Goal: Task Accomplishment & Management: Use online tool/utility

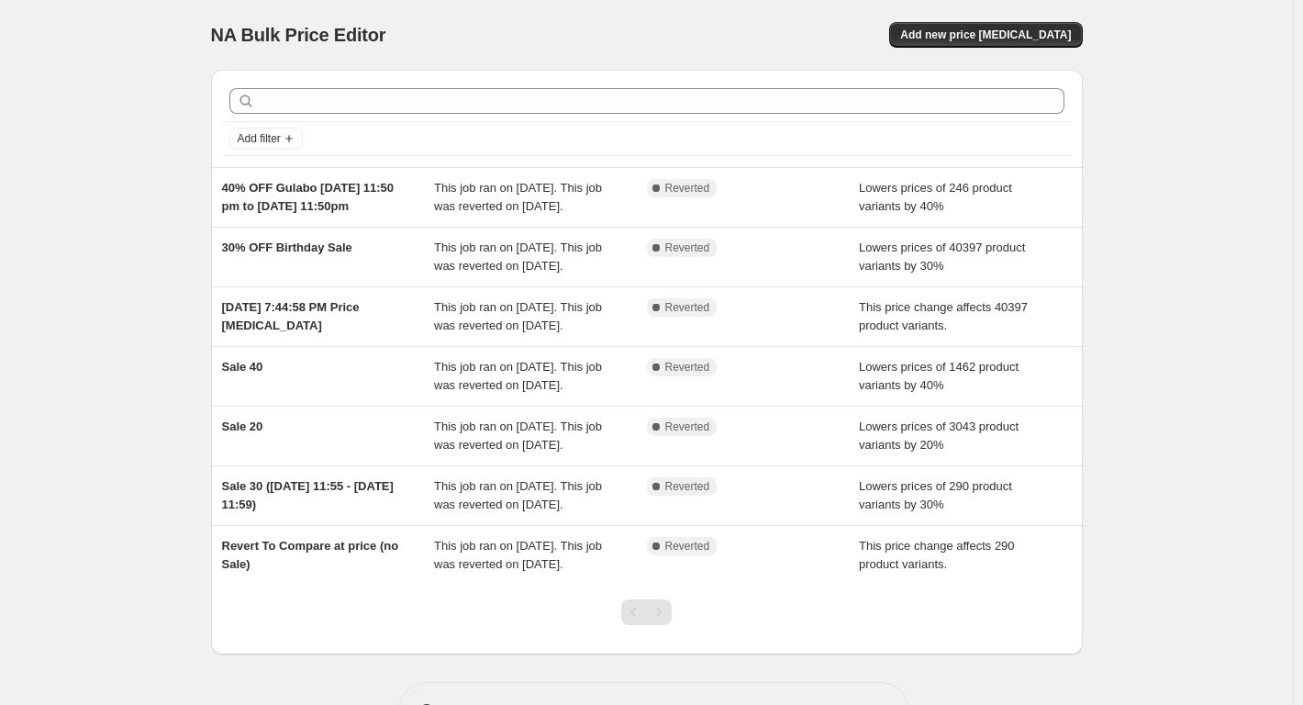
click at [1063, 32] on span "Add new price [MEDICAL_DATA]" at bounding box center [985, 35] width 171 height 15
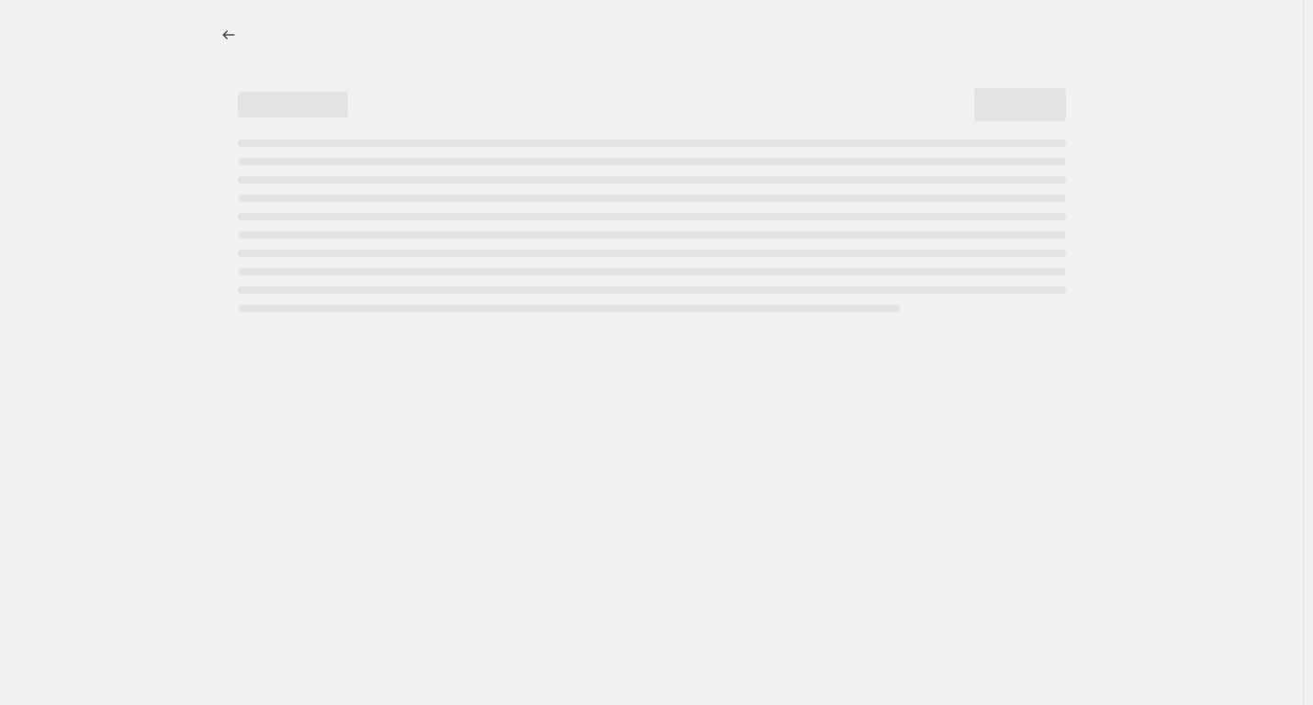
select select "percentage"
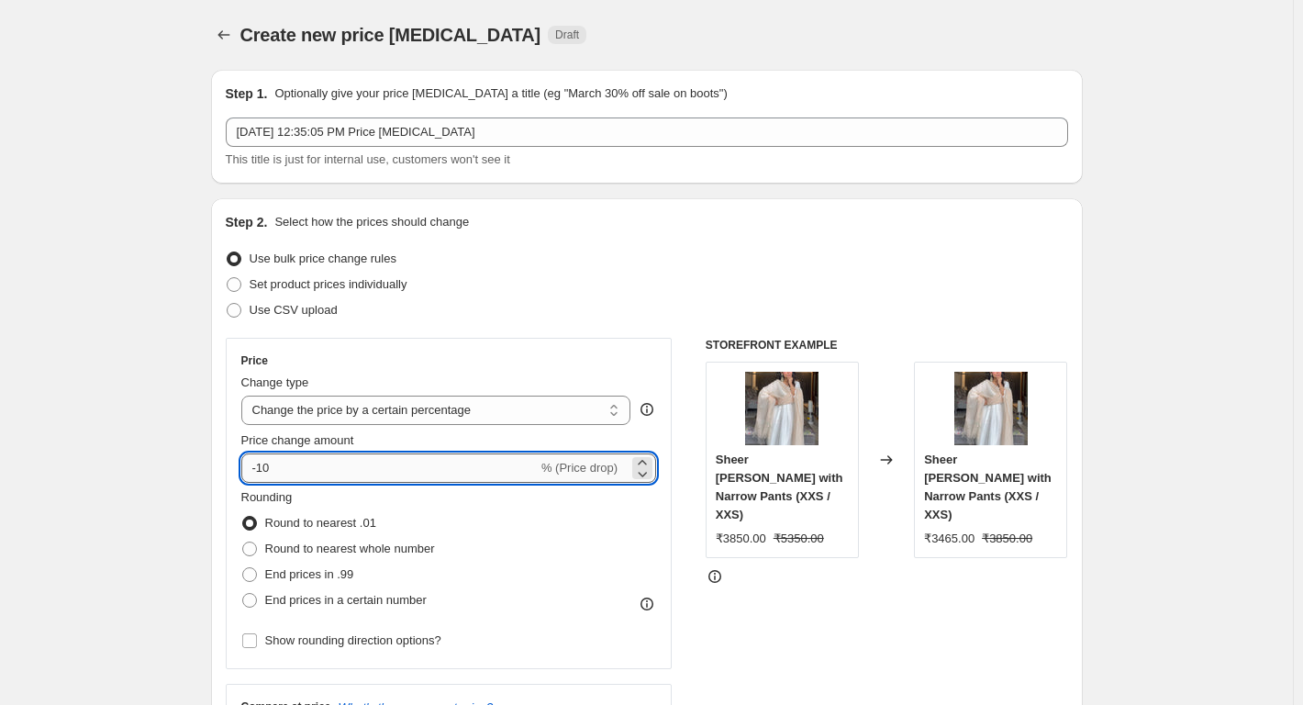
click at [312, 467] on input "-10" at bounding box center [389, 467] width 296 height 29
type input "-1"
type input "-3"
type input "-25"
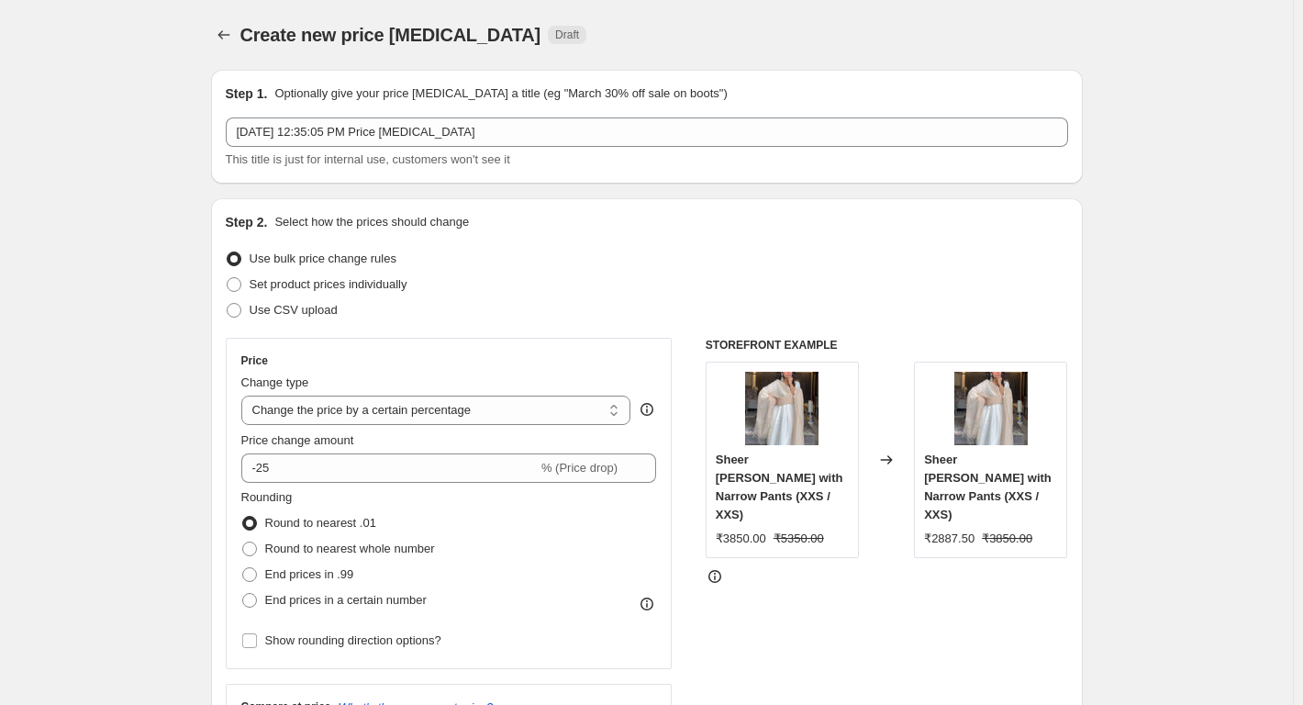
click at [768, 567] on div at bounding box center [887, 576] width 363 height 18
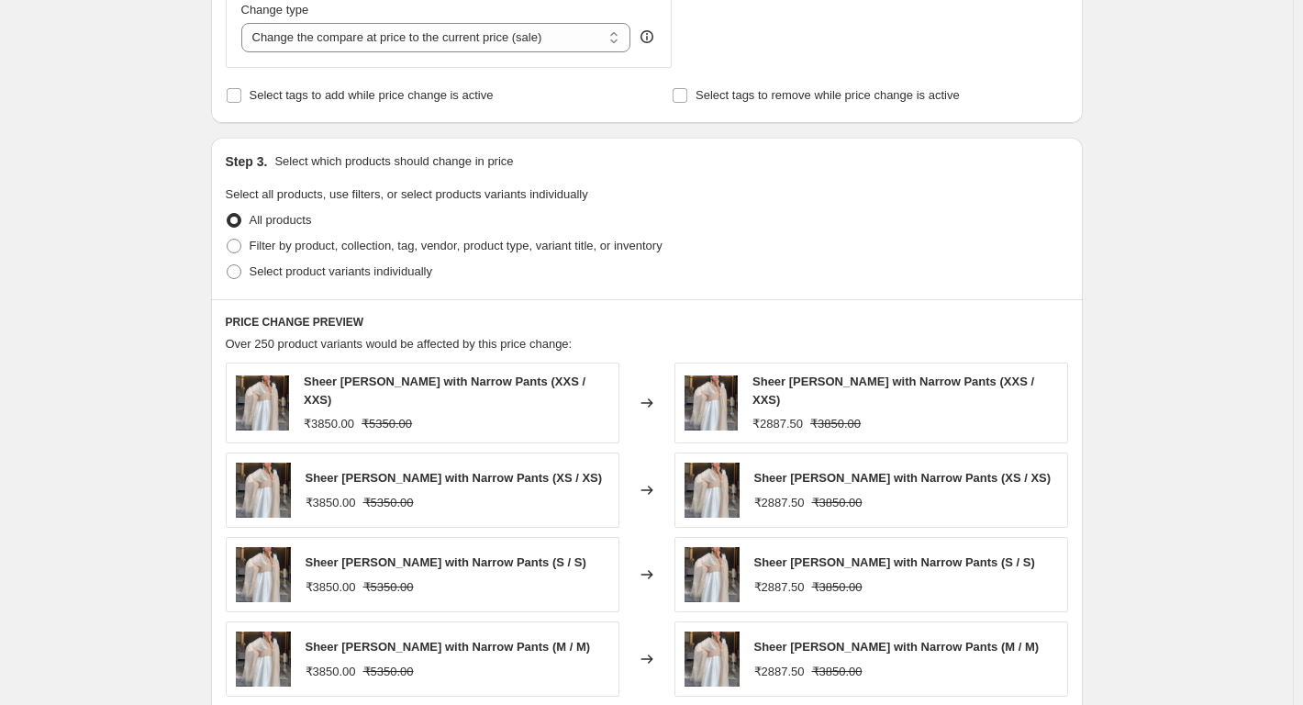
scroll to position [734, 0]
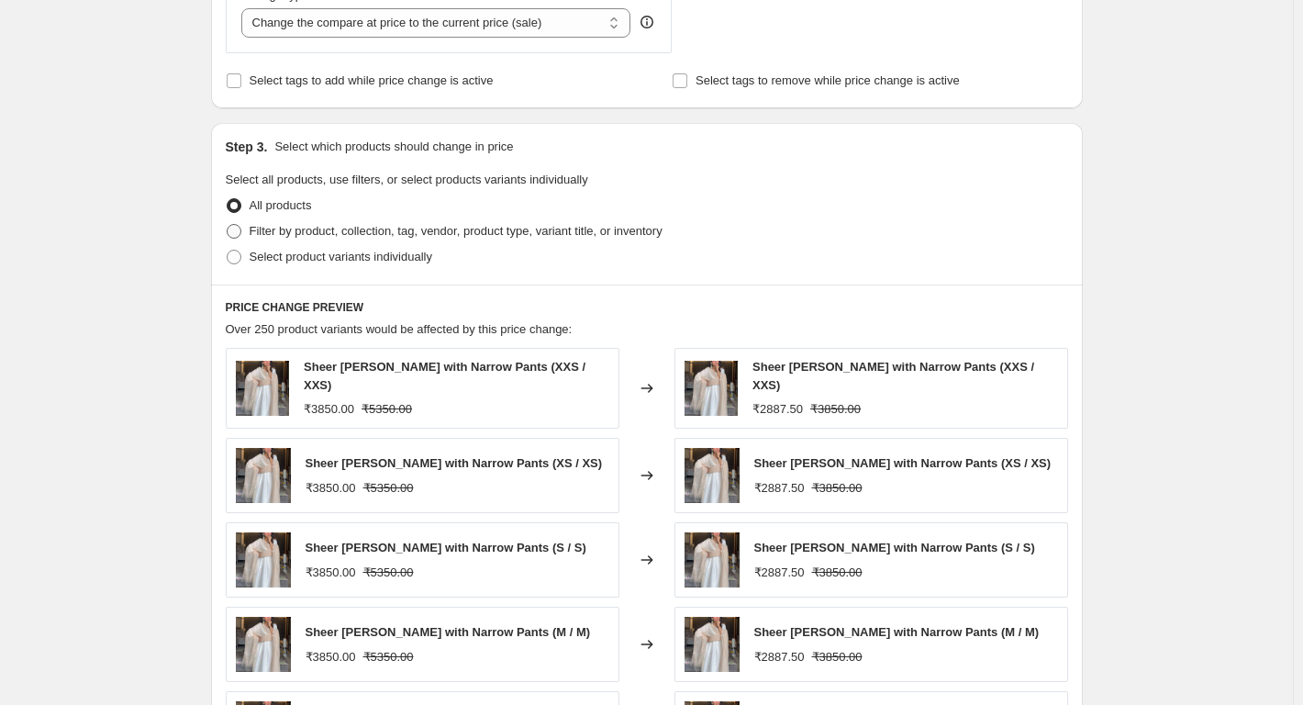
click at [323, 231] on span "Filter by product, collection, tag, vendor, product type, variant title, or inv…" at bounding box center [456, 231] width 413 height 14
click at [228, 225] on input "Filter by product, collection, tag, vendor, product type, variant title, or inv…" at bounding box center [227, 224] width 1 height 1
radio input "true"
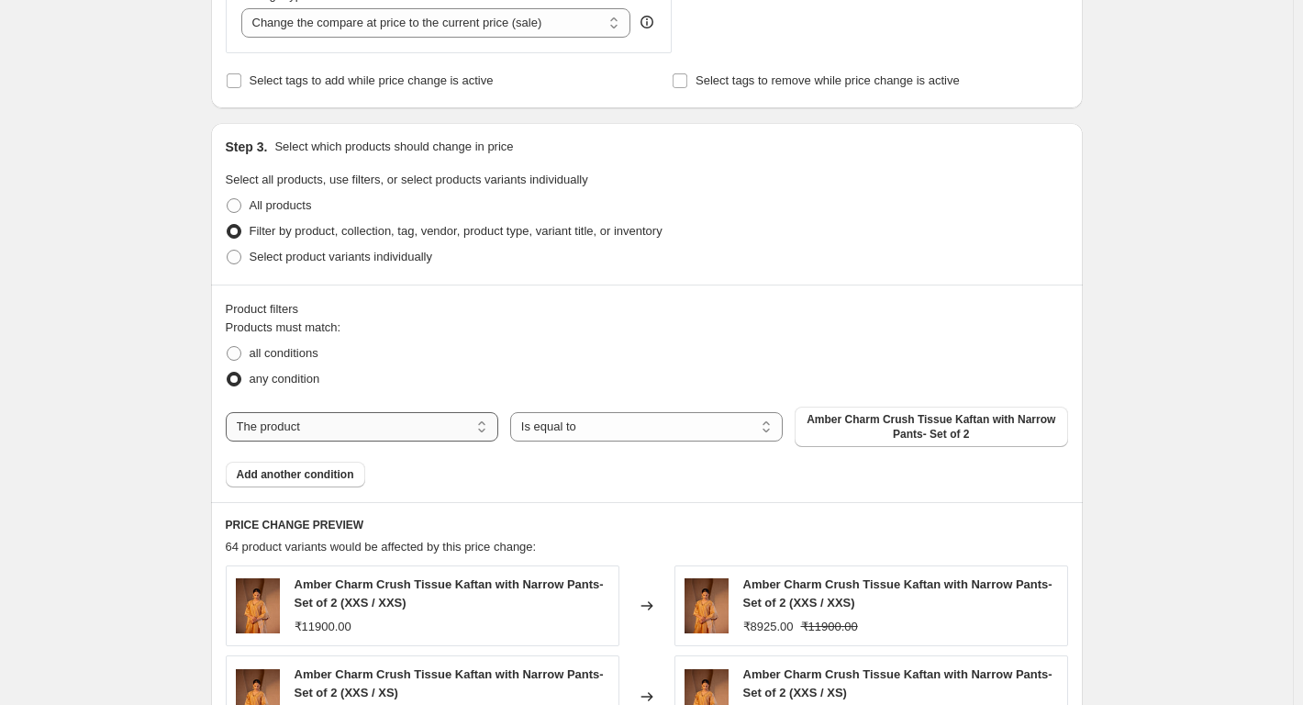
click at [440, 433] on select "The product The product's collection The product's tag The product's vendor The…" at bounding box center [362, 426] width 273 height 29
select select "tag"
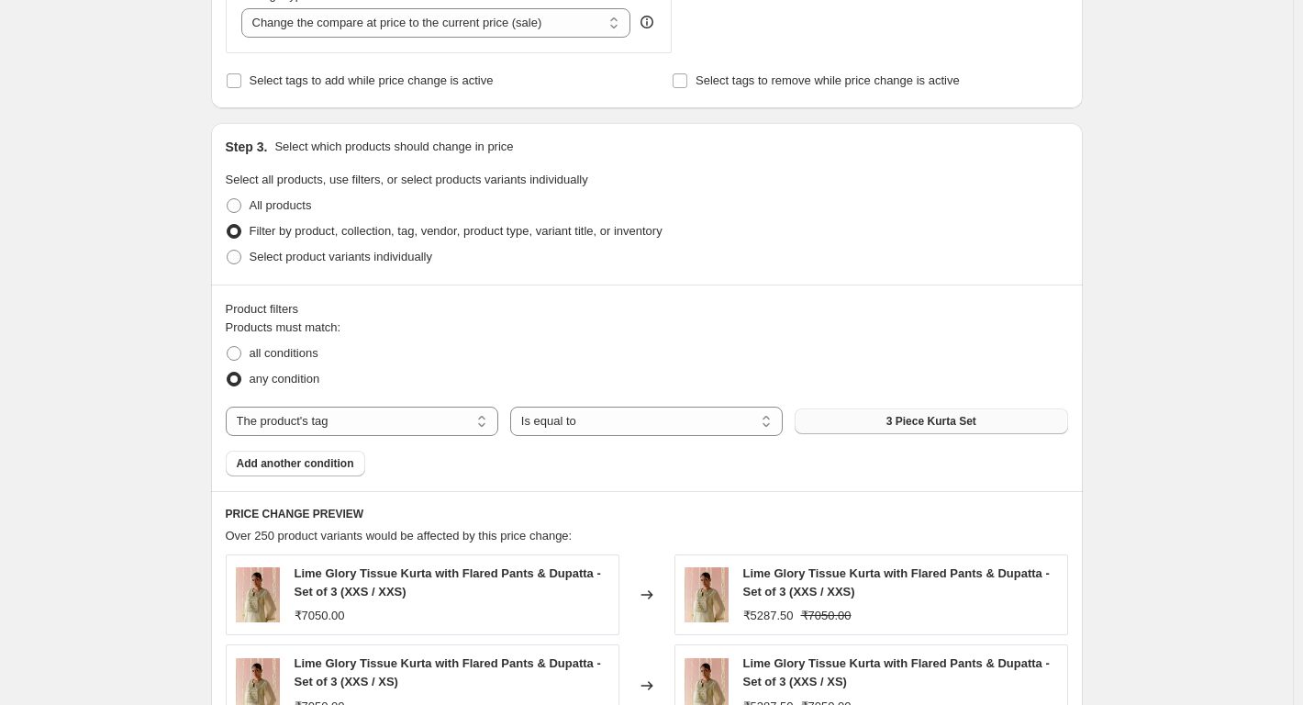
click at [900, 424] on span "3 Piece Kurta Set" at bounding box center [932, 421] width 90 height 15
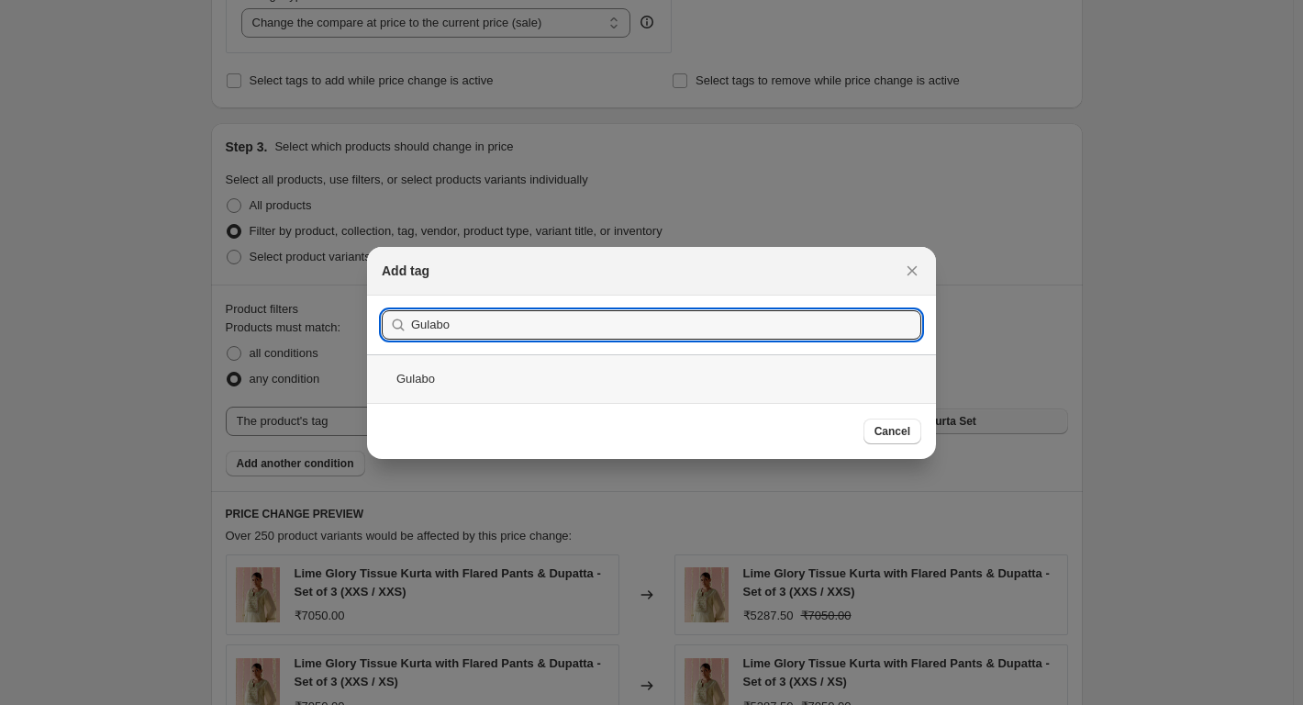
type input "Gulabo"
click at [439, 373] on div "Gulabo" at bounding box center [651, 378] width 569 height 49
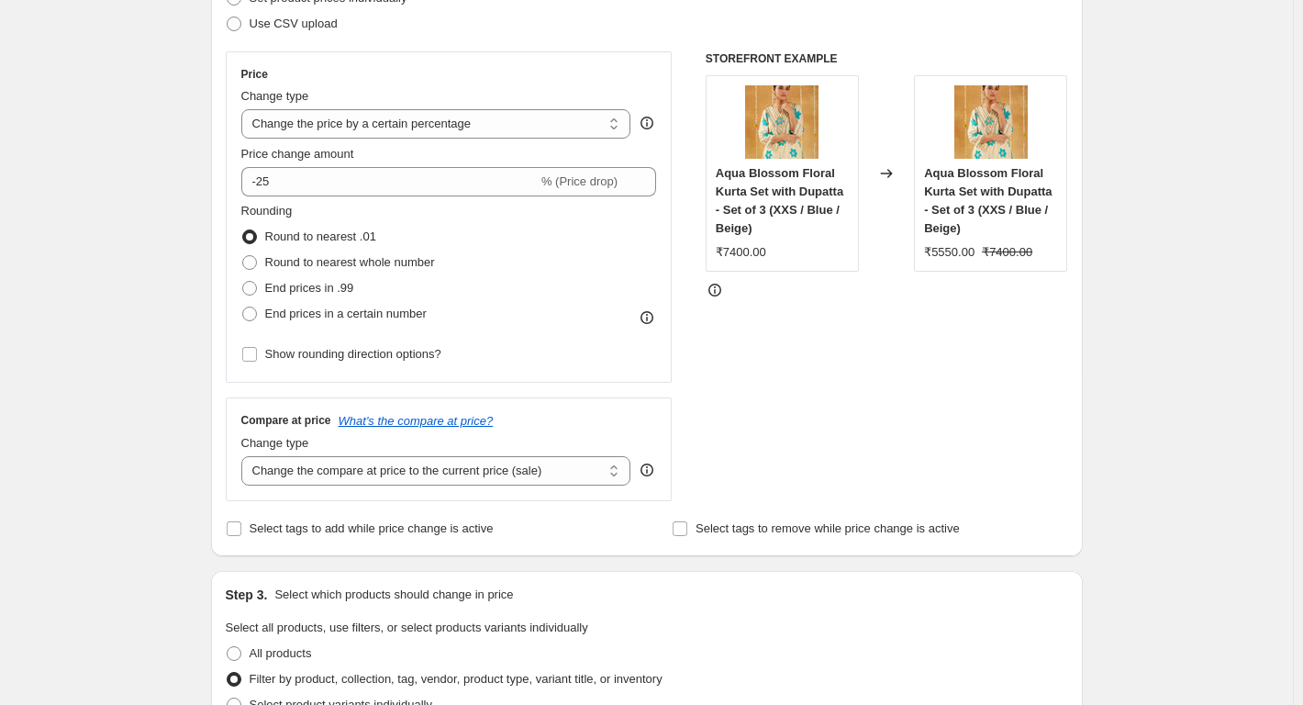
scroll to position [92, 0]
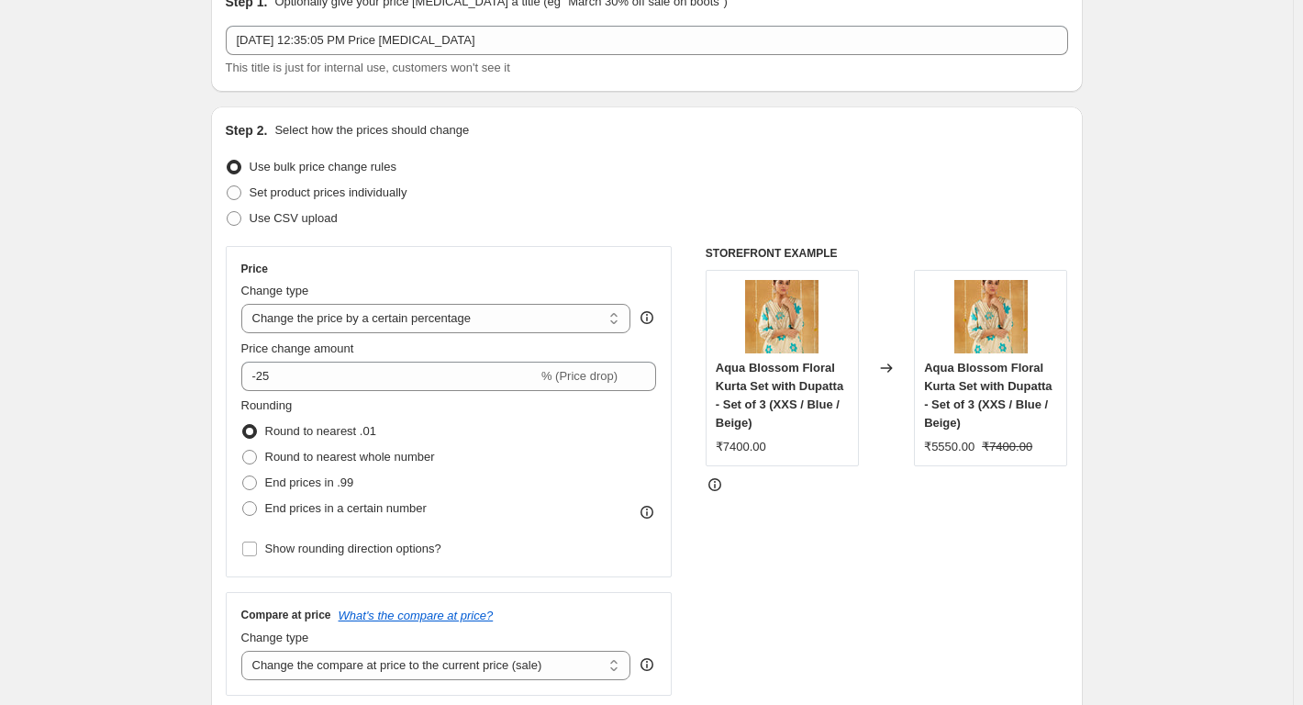
click at [478, 21] on div "Step 1. Optionally give your price [MEDICAL_DATA] a title (eg "March 30% off sa…" at bounding box center [647, 35] width 843 height 84
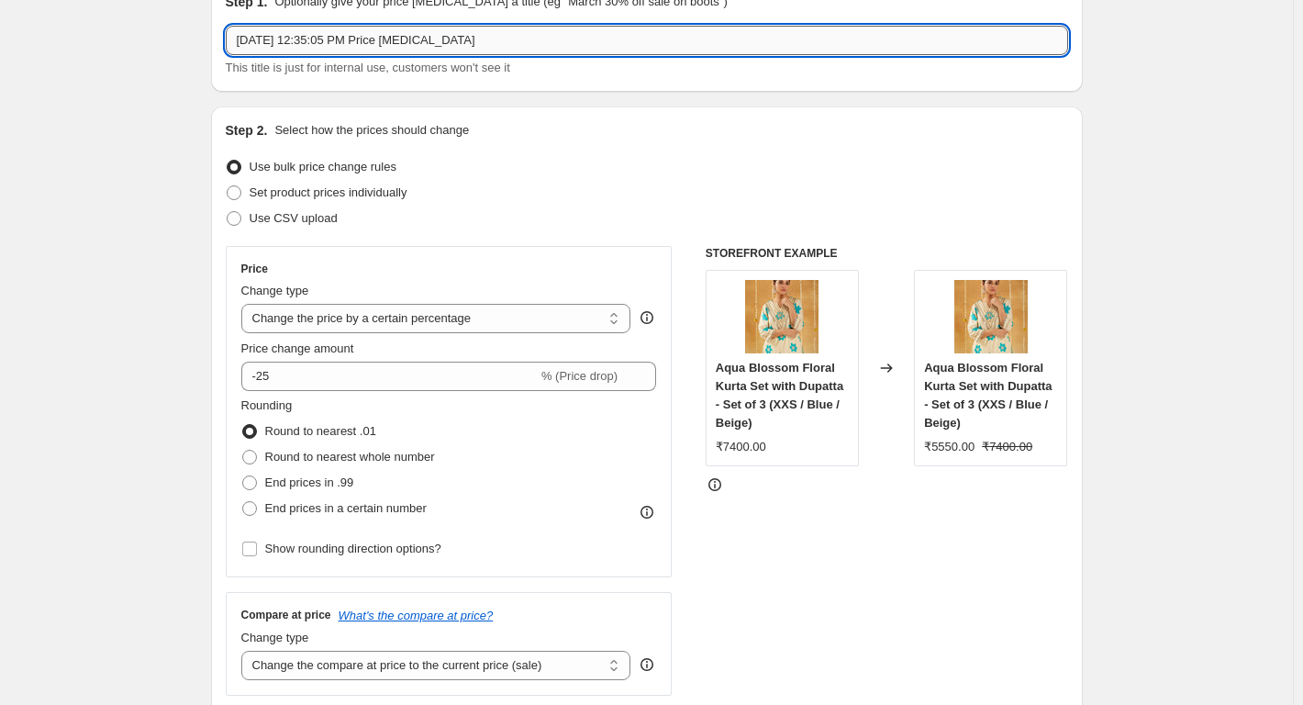
click at [475, 27] on input "[DATE] 12:35:05 PM Price [MEDICAL_DATA]" at bounding box center [647, 40] width 843 height 29
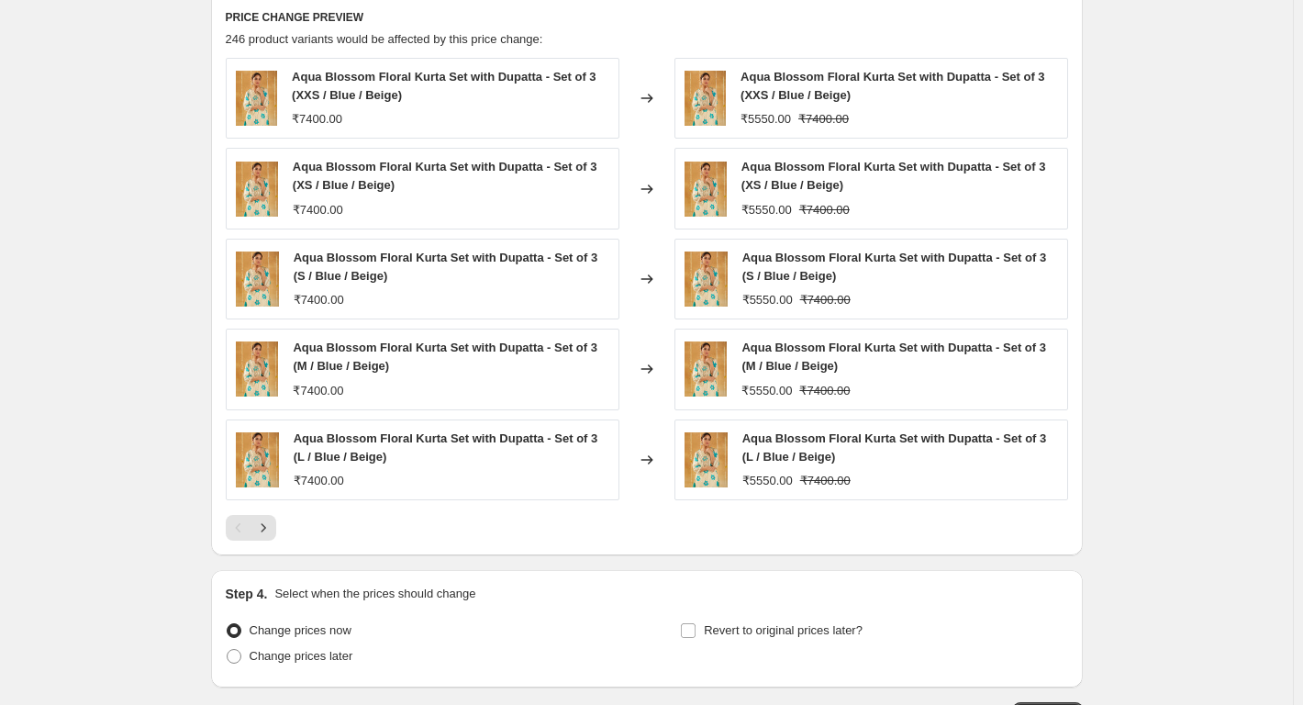
scroll to position [1367, 0]
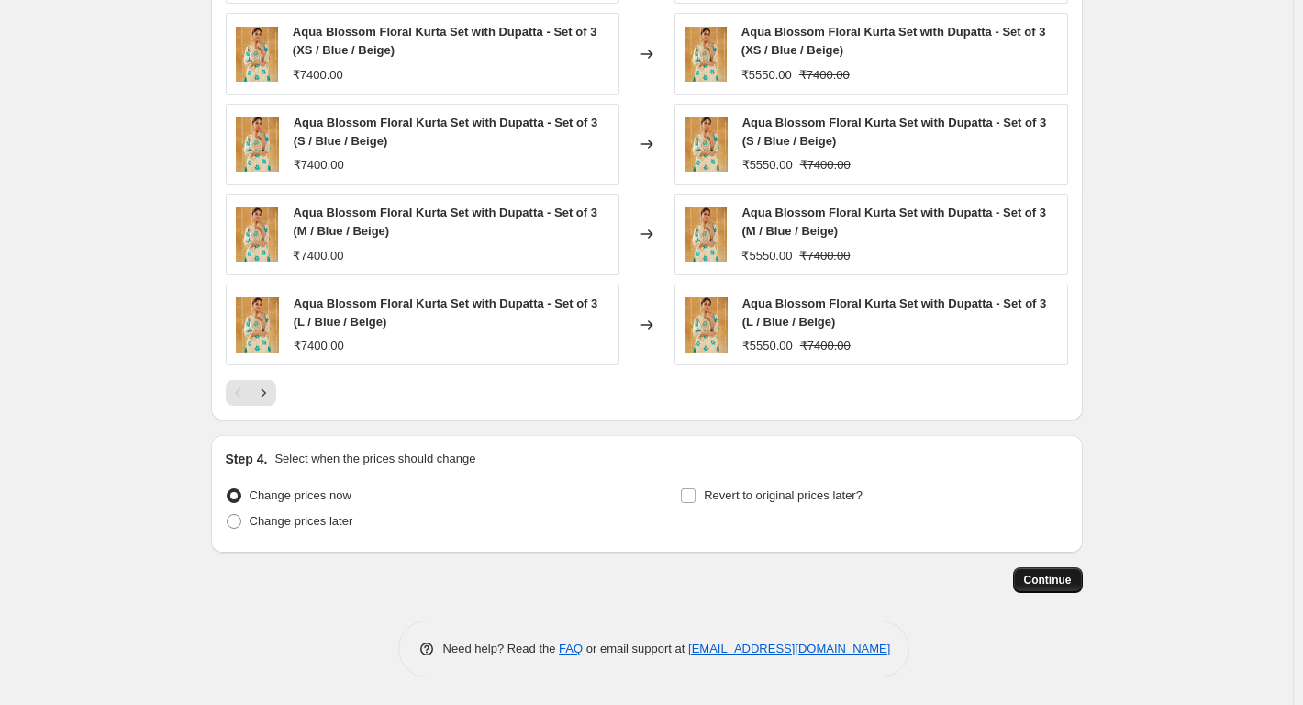
type input "25% off gulabo"
click at [1072, 584] on span "Continue" at bounding box center [1048, 580] width 48 height 15
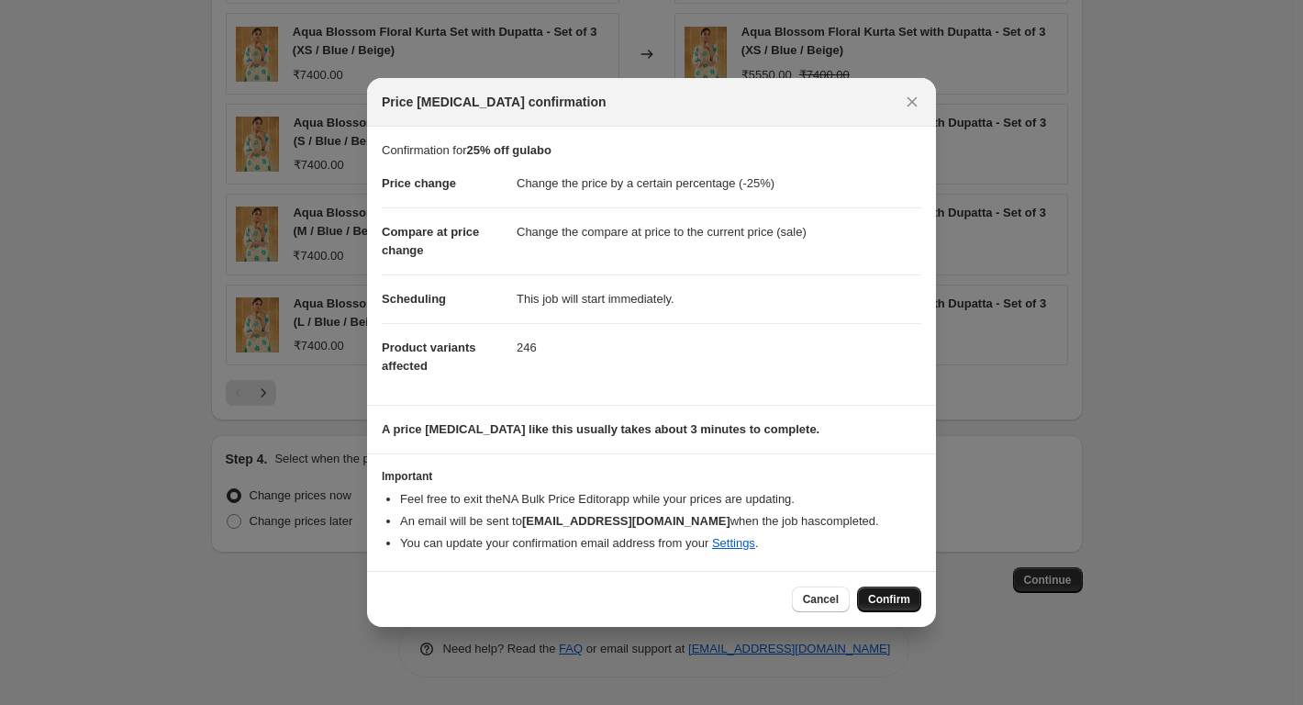
click at [885, 609] on button "Confirm" at bounding box center [889, 600] width 64 height 26
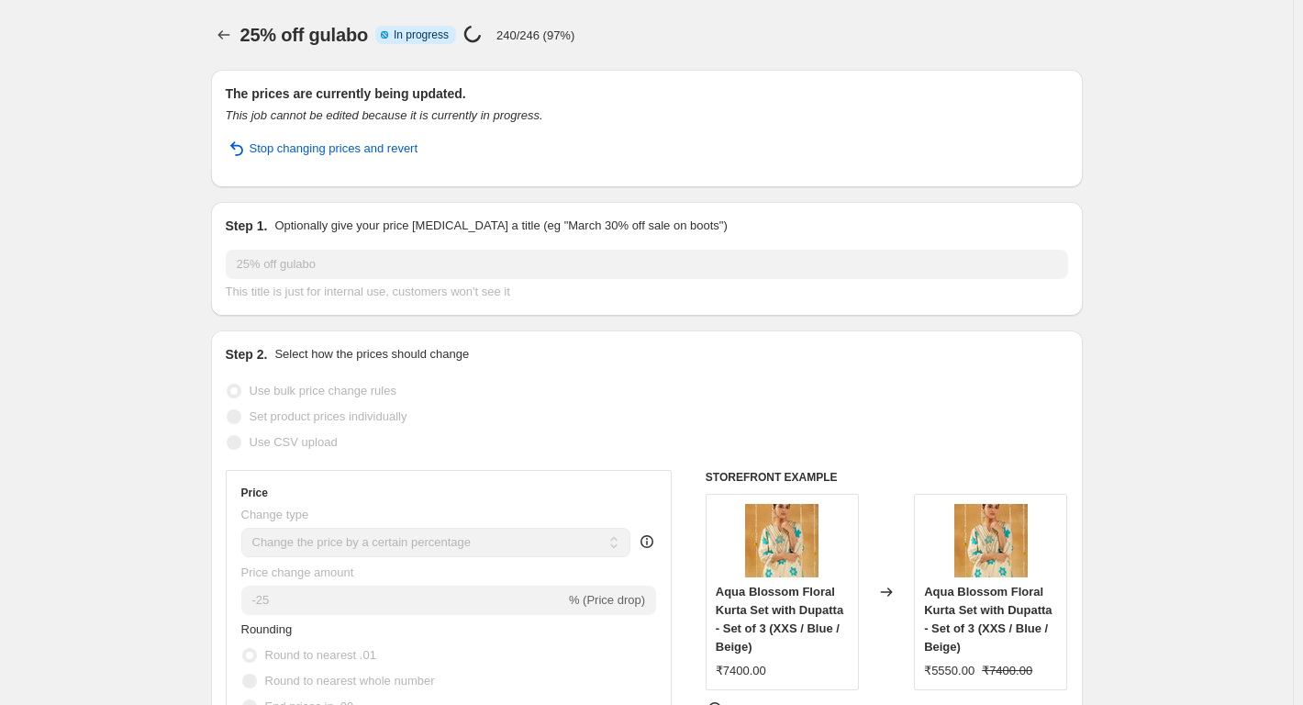
select select "percentage"
select select "tag"
